Goal: Task Accomplishment & Management: Manage account settings

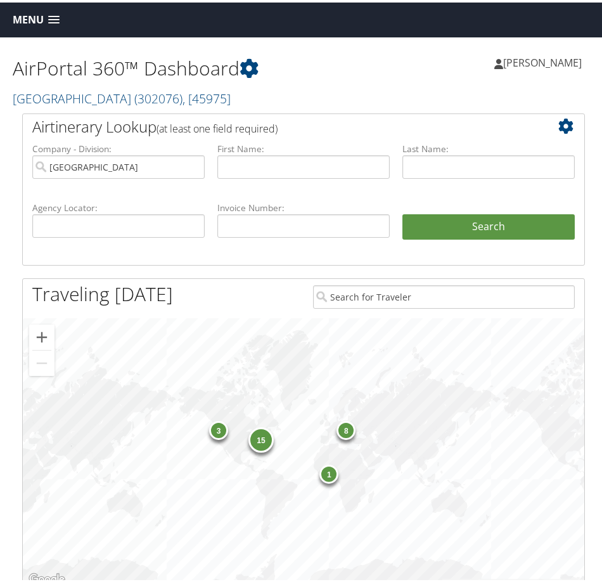
click at [37, 23] on span "Menu" at bounding box center [28, 17] width 31 height 12
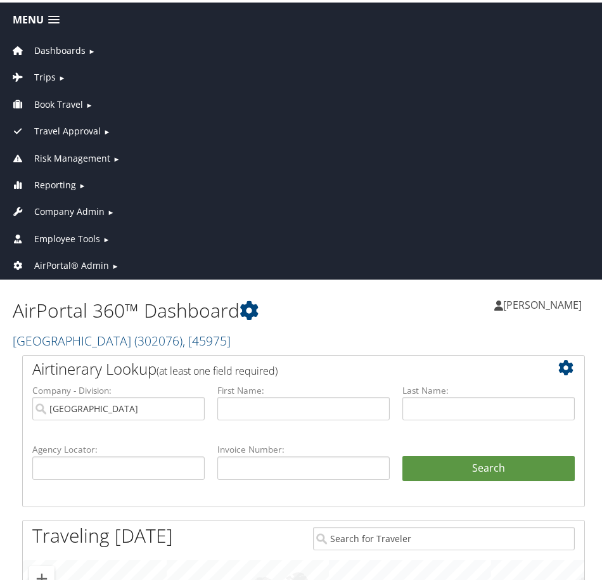
click at [84, 240] on span "Employee Tools" at bounding box center [67, 237] width 66 height 14
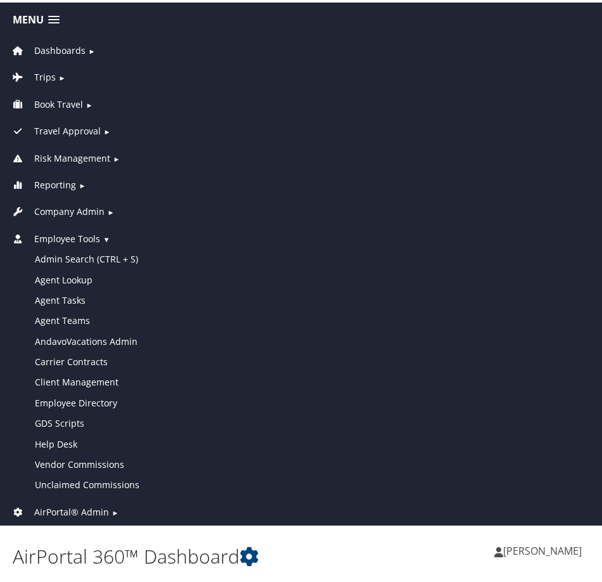
click at [84, 240] on span "Employee Tools" at bounding box center [67, 237] width 66 height 14
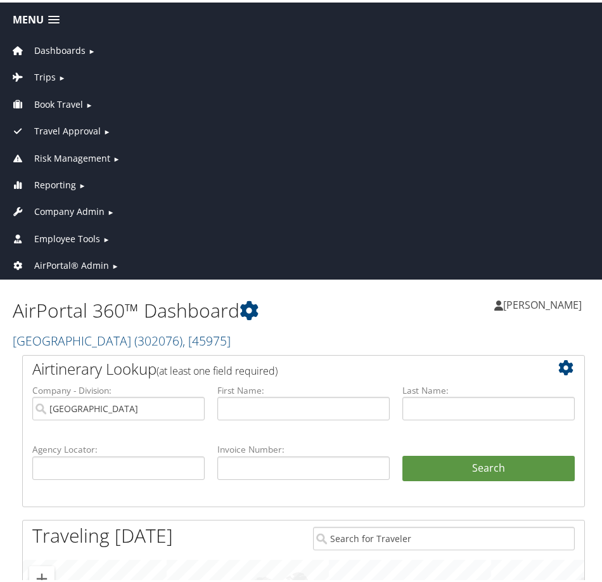
click at [81, 256] on link "AirPortal® Admin ►" at bounding box center [303, 260] width 601 height 27
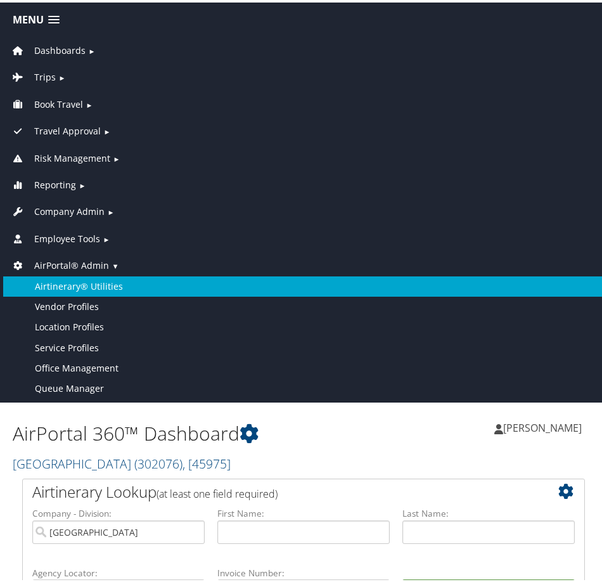
click at [79, 283] on link "Airtinerary® Utilities" at bounding box center [303, 284] width 601 height 20
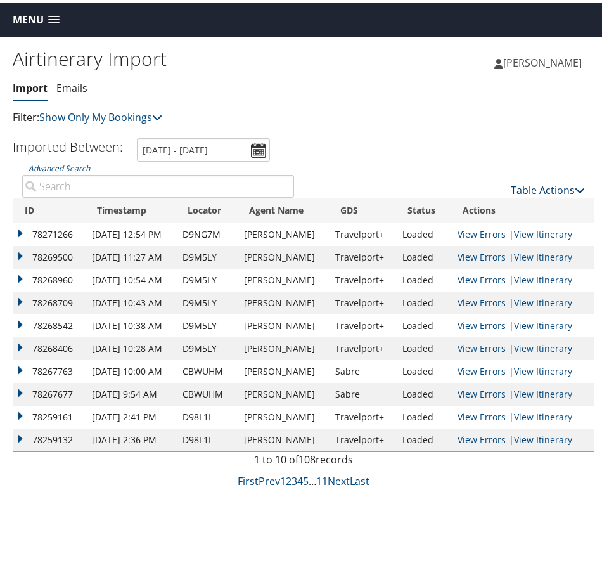
click at [541, 185] on link "Table Actions" at bounding box center [548, 188] width 74 height 14
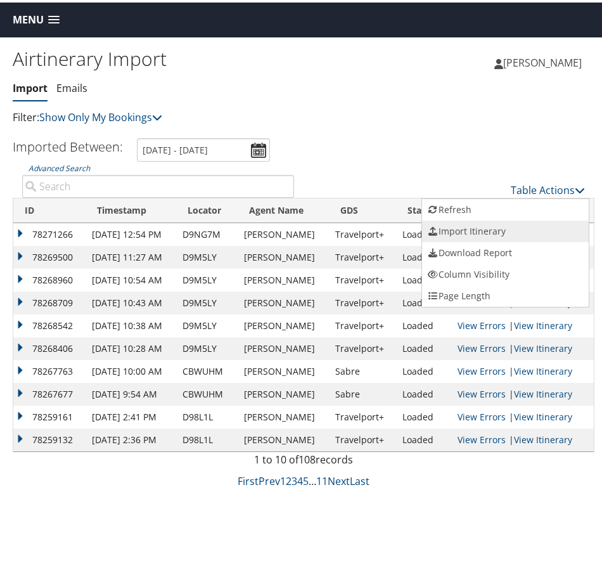
click at [482, 232] on link "Import Itinerary" at bounding box center [505, 229] width 167 height 22
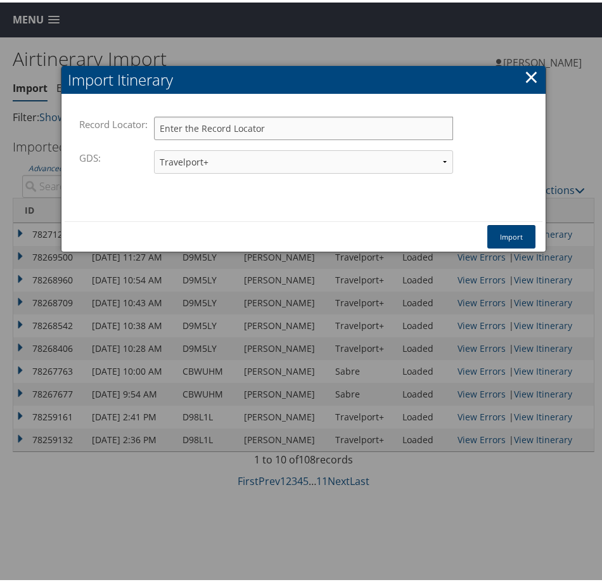
click at [247, 129] on input "Record Locator:" at bounding box center [303, 125] width 299 height 23
paste input "D7F9QH"
type input "D7F9QH"
click at [514, 235] on button "Import" at bounding box center [512, 234] width 48 height 23
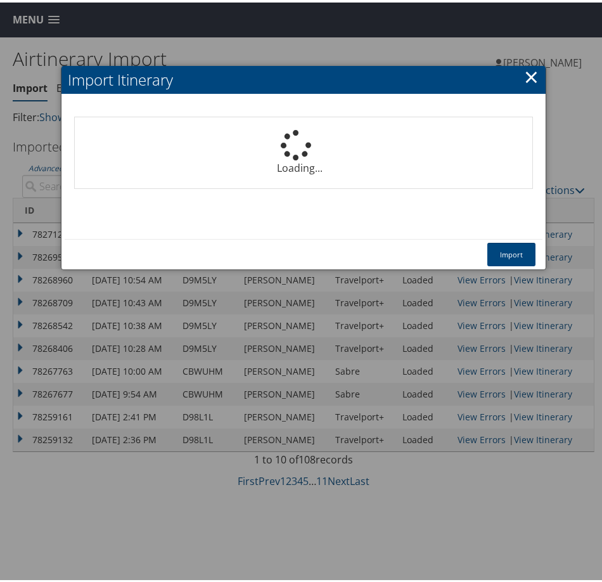
select select "1P"
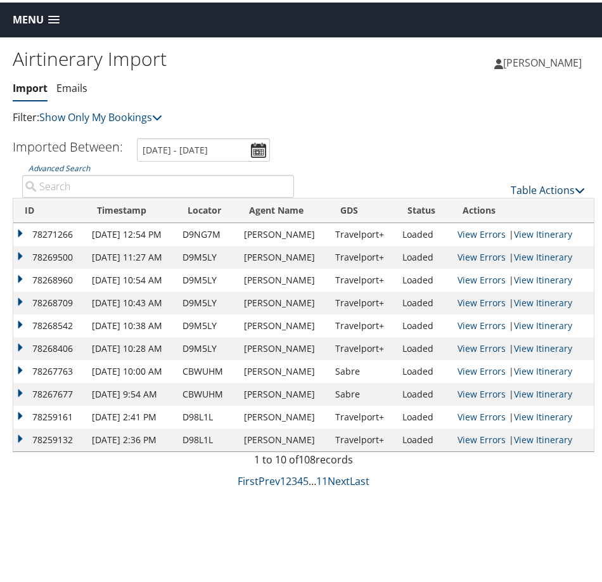
click at [547, 186] on link "Table Actions" at bounding box center [548, 188] width 74 height 14
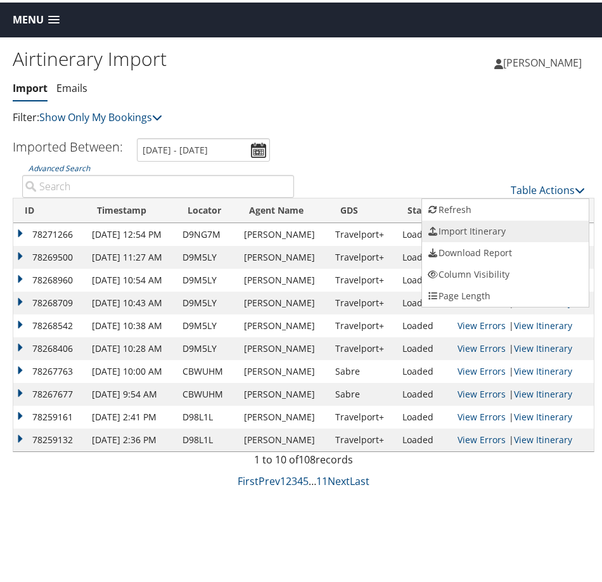
click at [464, 225] on link "Import Itinerary" at bounding box center [505, 229] width 167 height 22
select select "1P"
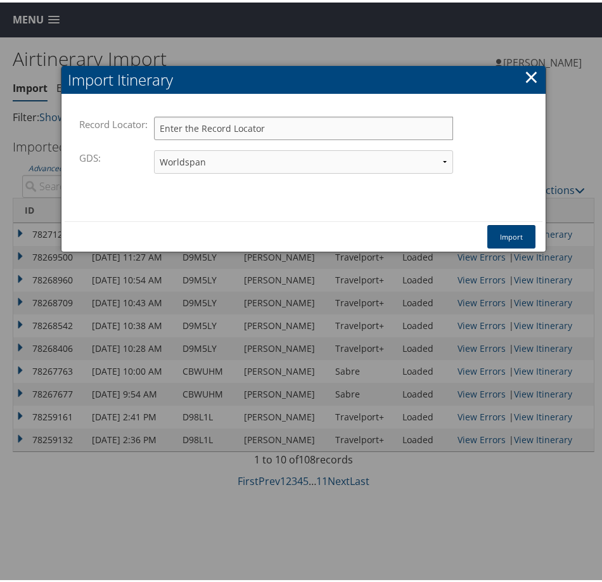
click at [229, 122] on input "Record Locator:" at bounding box center [303, 125] width 299 height 23
paste input "D6N3MF"
type input "D6N3MF"
click at [208, 161] on select "Travelport+ Worldspan Apollo Sabre Amadeus" at bounding box center [303, 159] width 299 height 23
select select "1G"
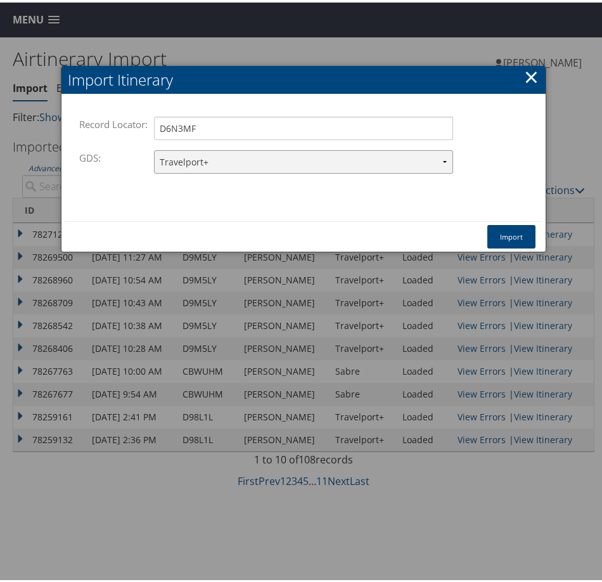
click at [154, 148] on select "Travelport+ Worldspan Apollo Sabre Amadeus" at bounding box center [303, 159] width 299 height 23
click at [510, 238] on button "Import" at bounding box center [512, 234] width 48 height 23
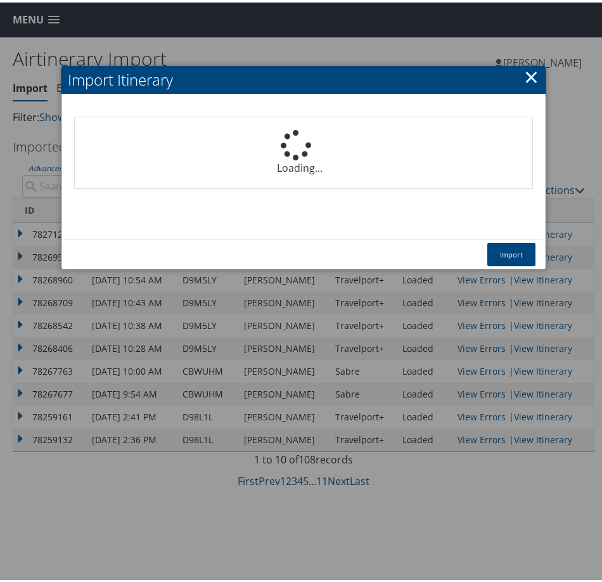
select select "1P"
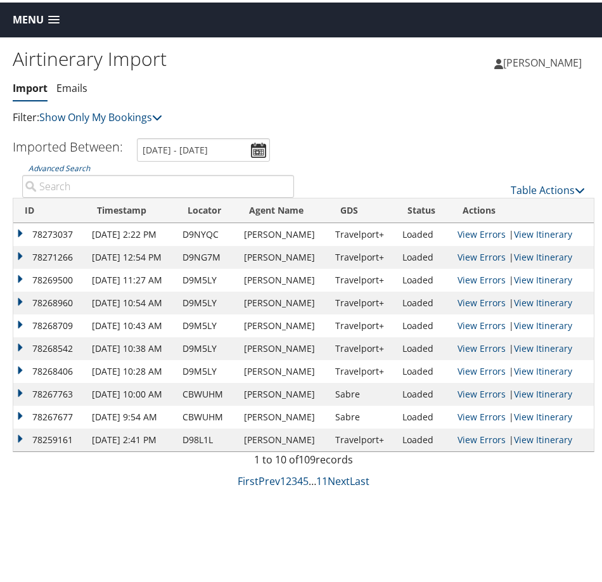
click at [25, 16] on span "Menu" at bounding box center [28, 17] width 31 height 12
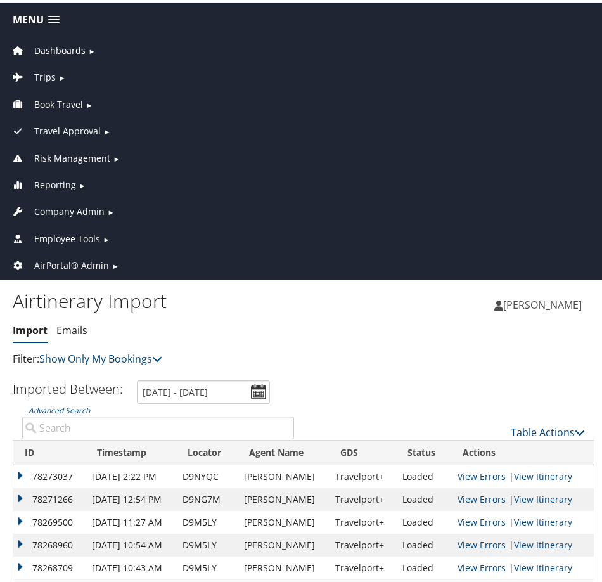
click at [59, 203] on span "Company Admin" at bounding box center [69, 209] width 70 height 14
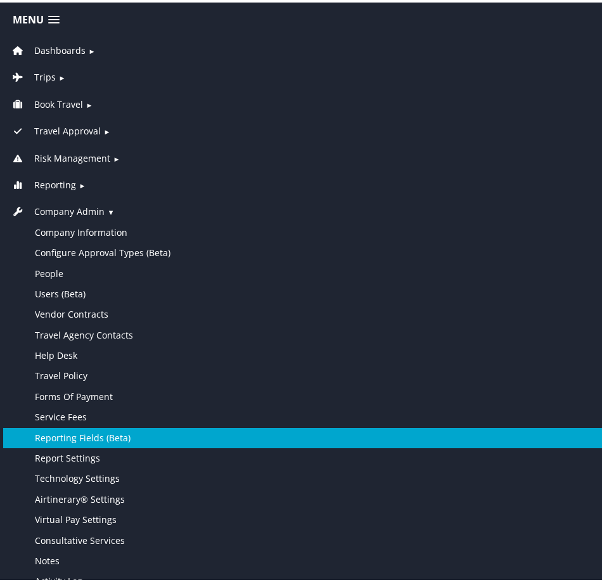
click at [97, 435] on link "Reporting Fields (Beta)" at bounding box center [303, 435] width 601 height 20
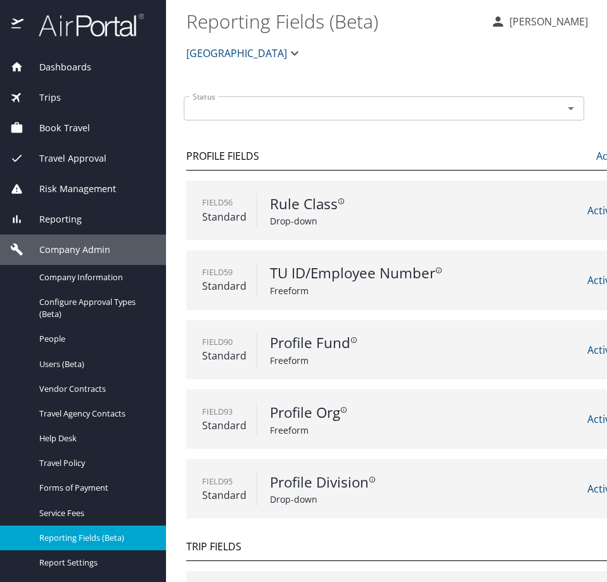
click at [252, 51] on span "[GEOGRAPHIC_DATA]" at bounding box center [236, 53] width 101 height 18
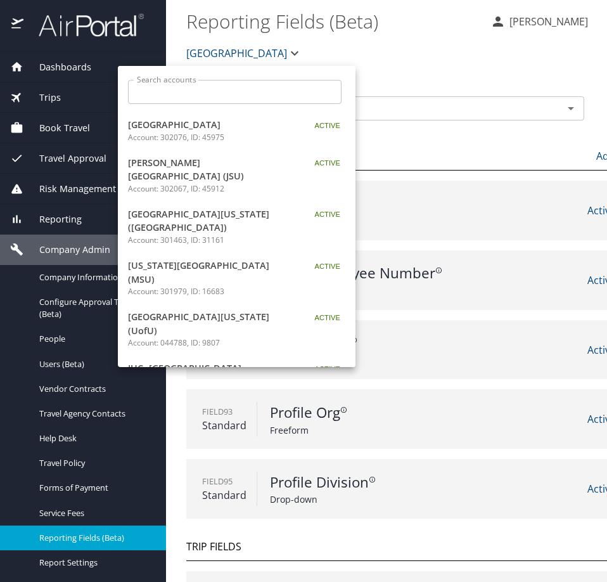
click at [229, 98] on input "Search accounts" at bounding box center [238, 92] width 205 height 24
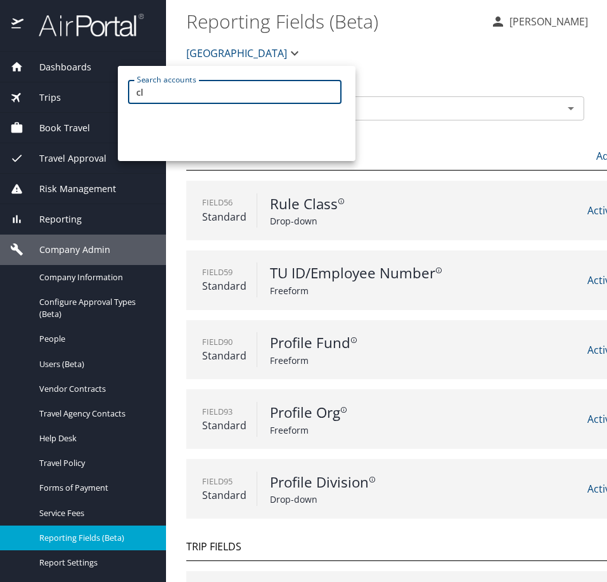
type input "c"
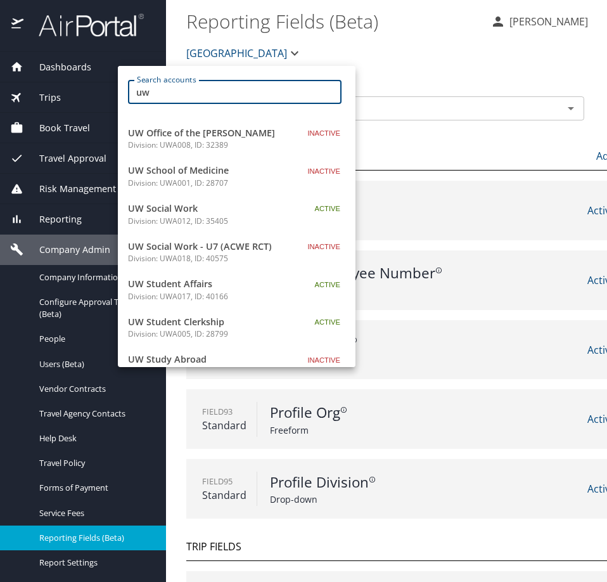
scroll to position [571, 0]
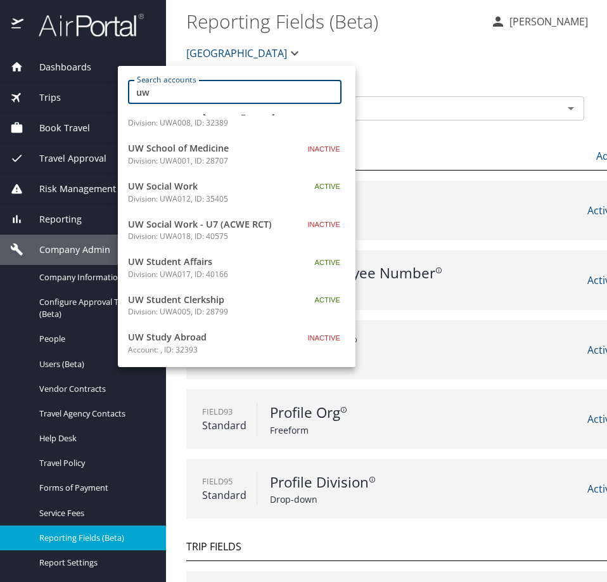
type input "uw"
click at [226, 302] on span "UW Student Clerkship" at bounding box center [207, 300] width 158 height 14
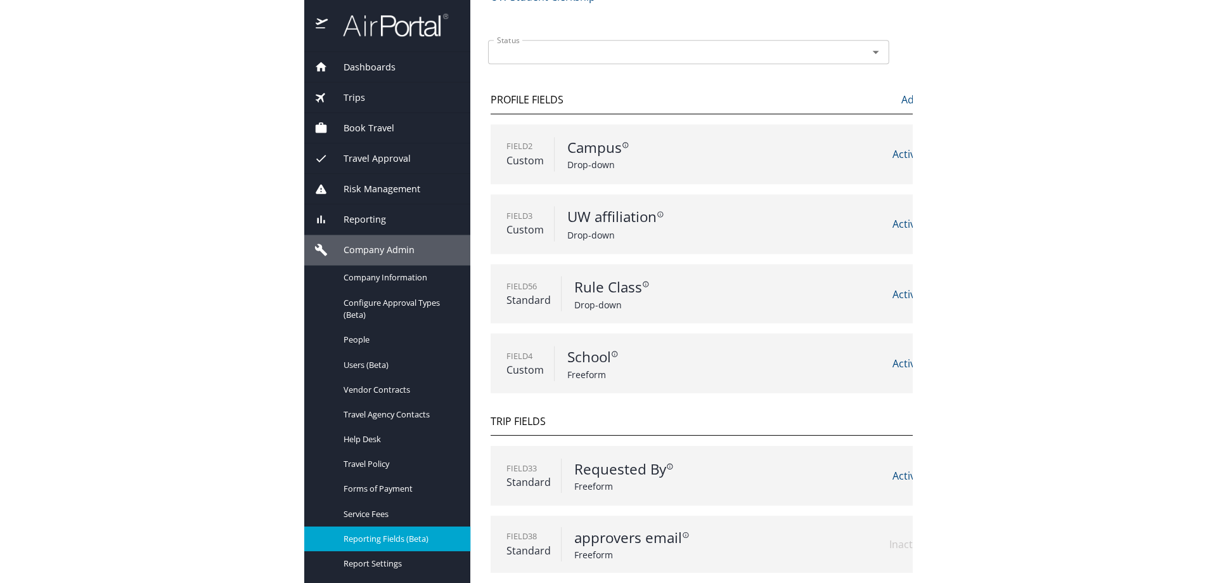
scroll to position [56, 0]
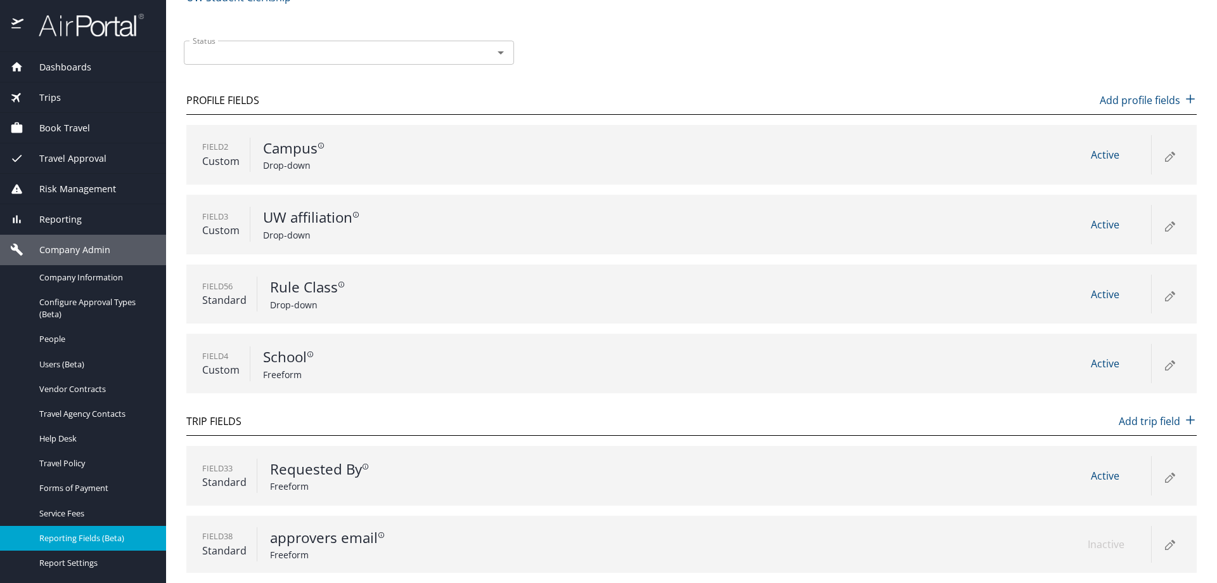
click at [232, 290] on p "Field 56" at bounding box center [224, 286] width 44 height 12
click at [365, 293] on p "Rule Class" at bounding box center [391, 287] width 243 height 22
click at [339, 283] on icon at bounding box center [341, 284] width 7 height 7
click at [607, 295] on span "Active" at bounding box center [1105, 294] width 29 height 14
click at [607, 298] on icon at bounding box center [1169, 294] width 15 height 15
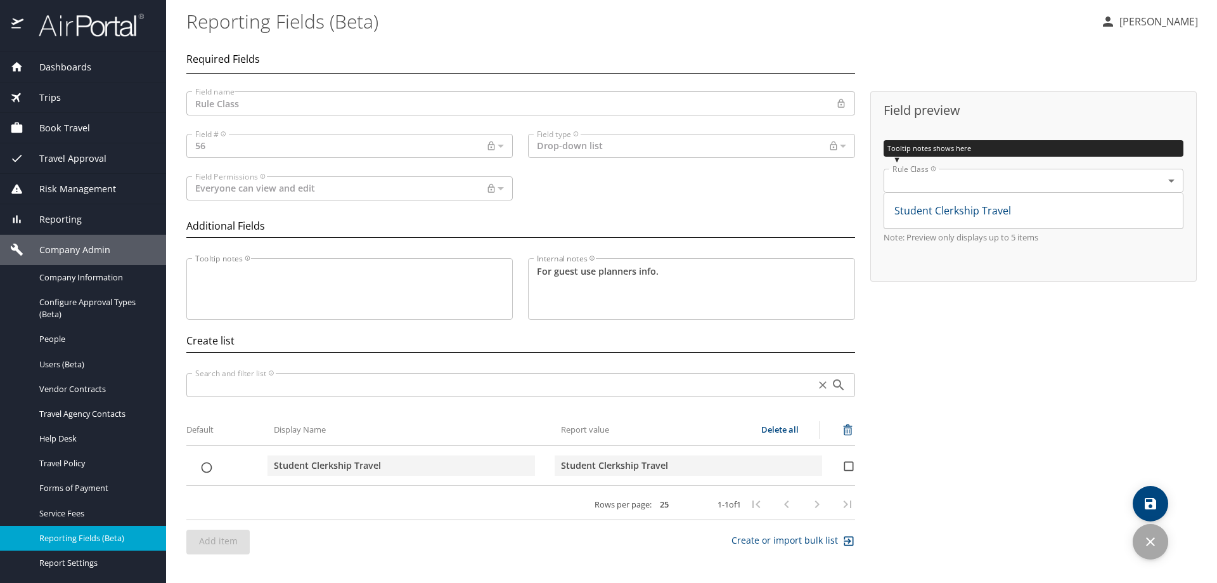
click at [607, 538] on icon "discard" at bounding box center [1150, 541] width 15 height 15
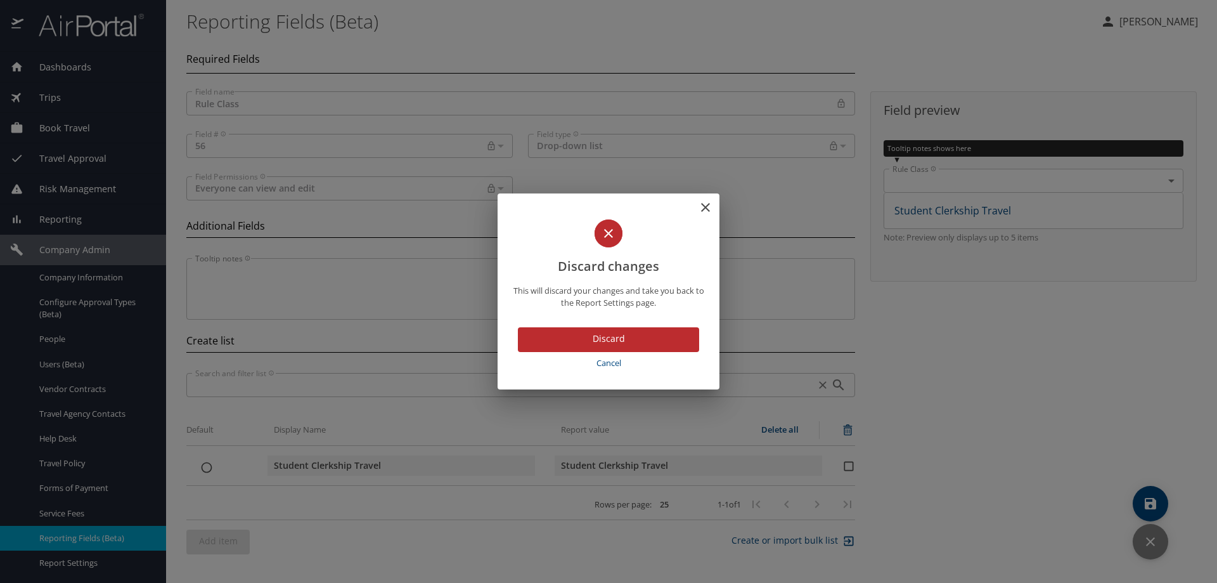
click at [591, 342] on span "Discard" at bounding box center [608, 339] width 161 height 16
